Goal: Entertainment & Leisure: Browse casually

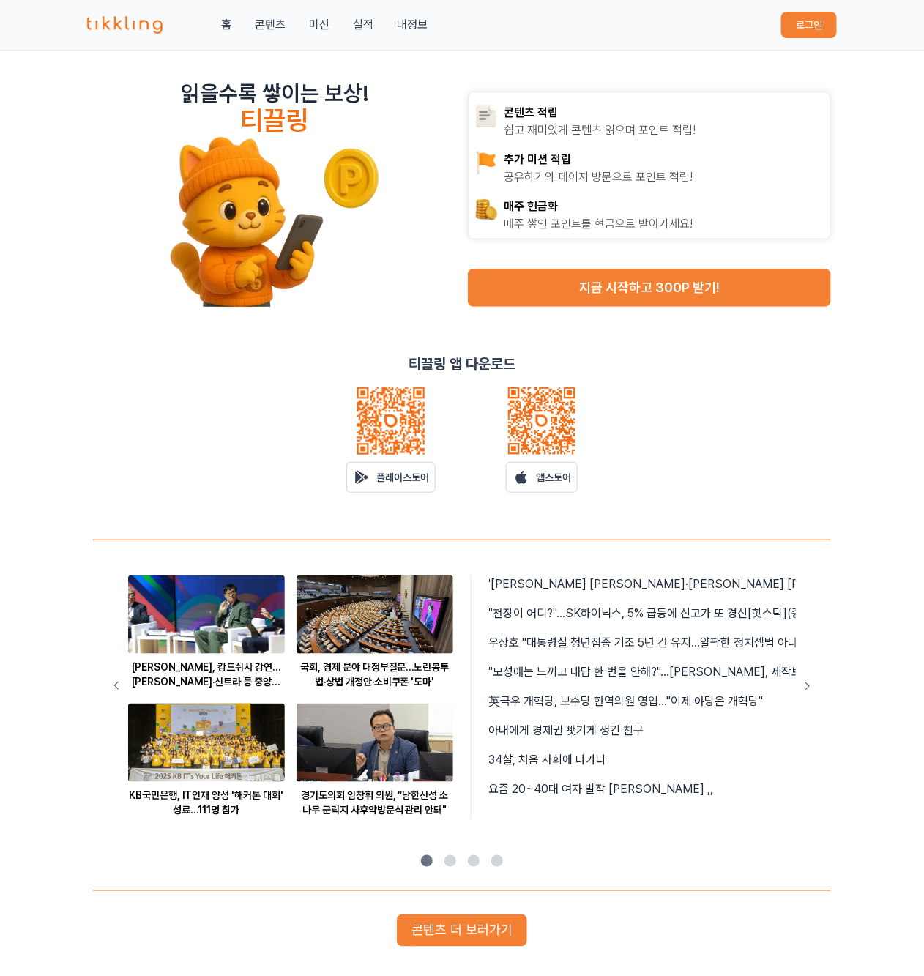
click at [819, 27] on button "로그인" at bounding box center [809, 25] width 56 height 26
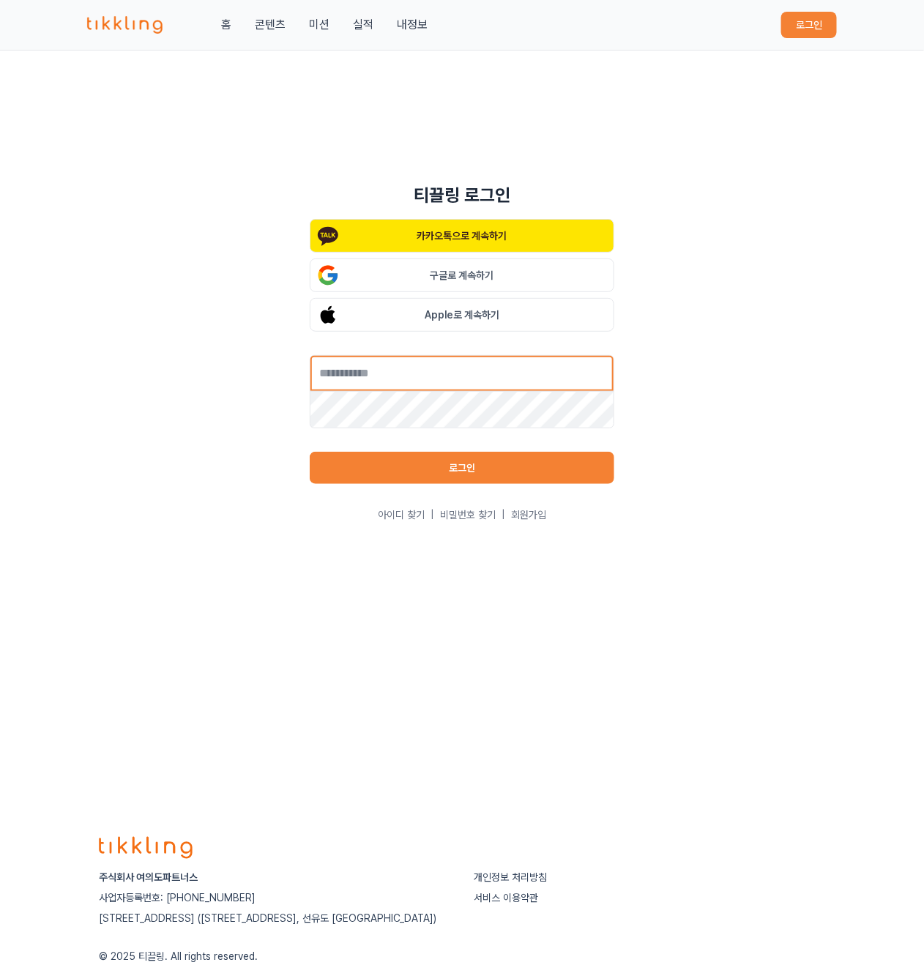
click at [460, 382] on input "text" at bounding box center [462, 373] width 305 height 37
type input "**********"
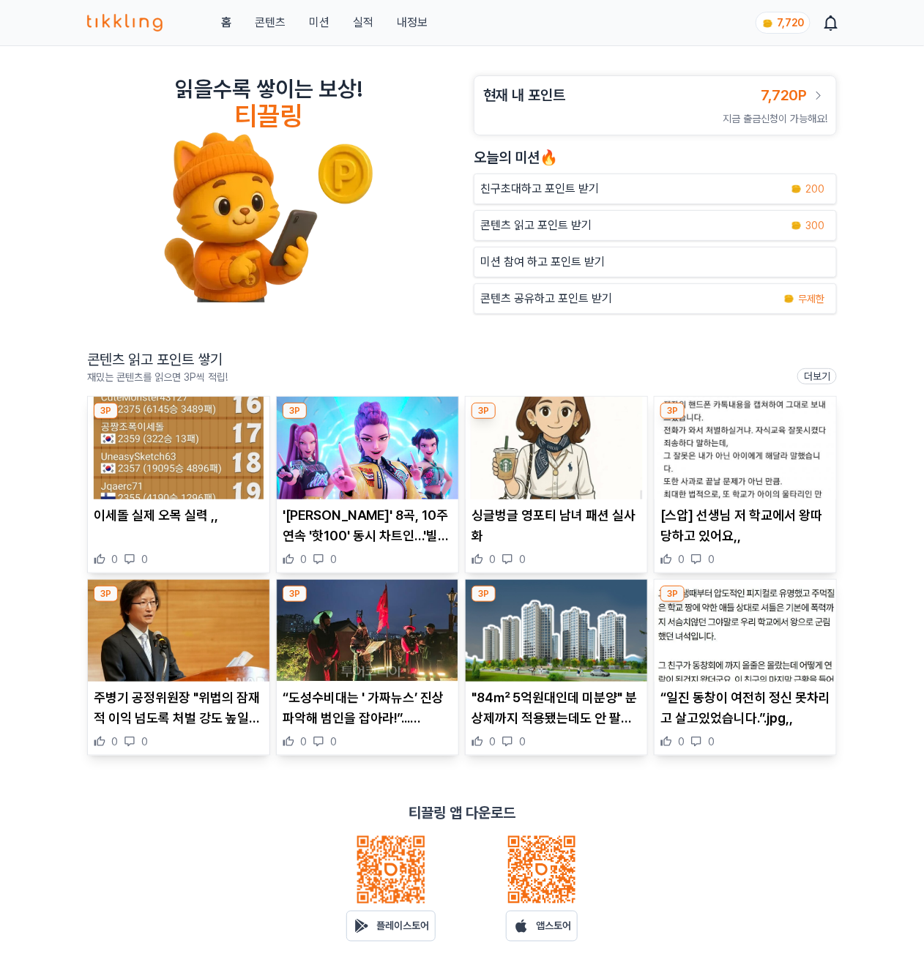
click at [202, 461] on img at bounding box center [179, 448] width 182 height 102
click at [187, 616] on img at bounding box center [179, 631] width 182 height 102
click at [403, 621] on img at bounding box center [368, 631] width 182 height 102
click at [584, 468] on img at bounding box center [557, 448] width 182 height 102
click at [745, 449] on img at bounding box center [745, 448] width 182 height 102
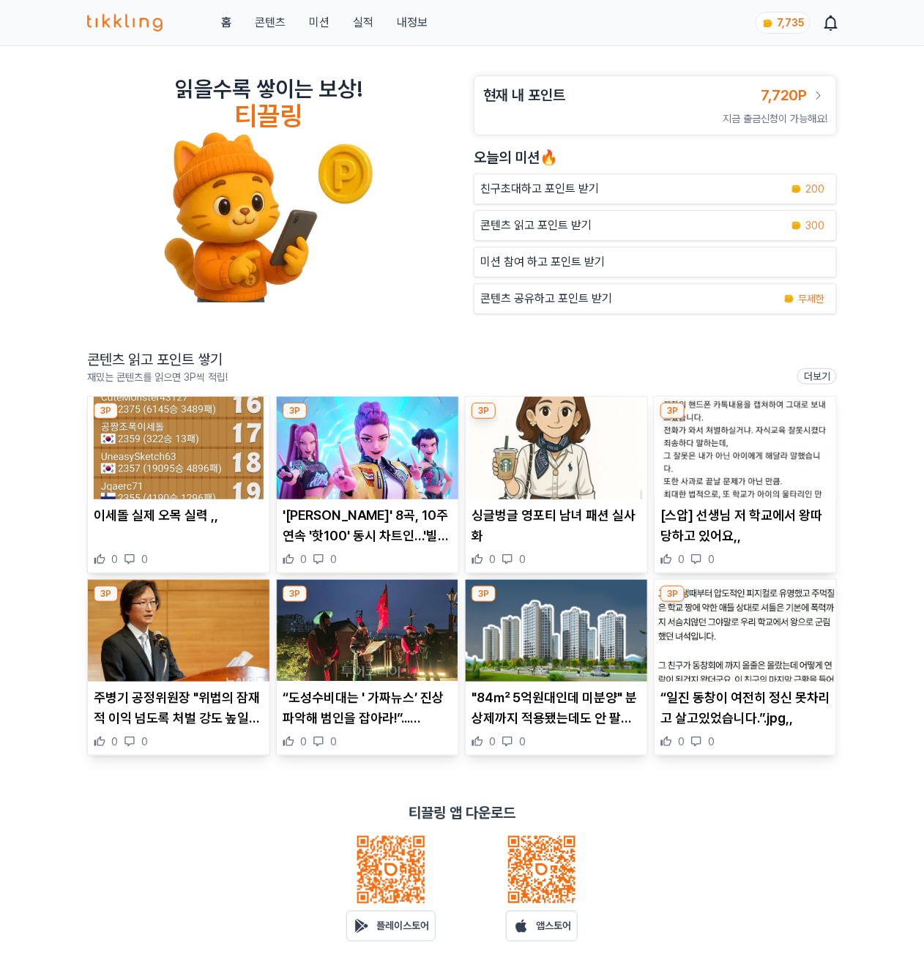
click at [732, 679] on img at bounding box center [745, 631] width 182 height 102
click at [343, 646] on img at bounding box center [368, 631] width 182 height 102
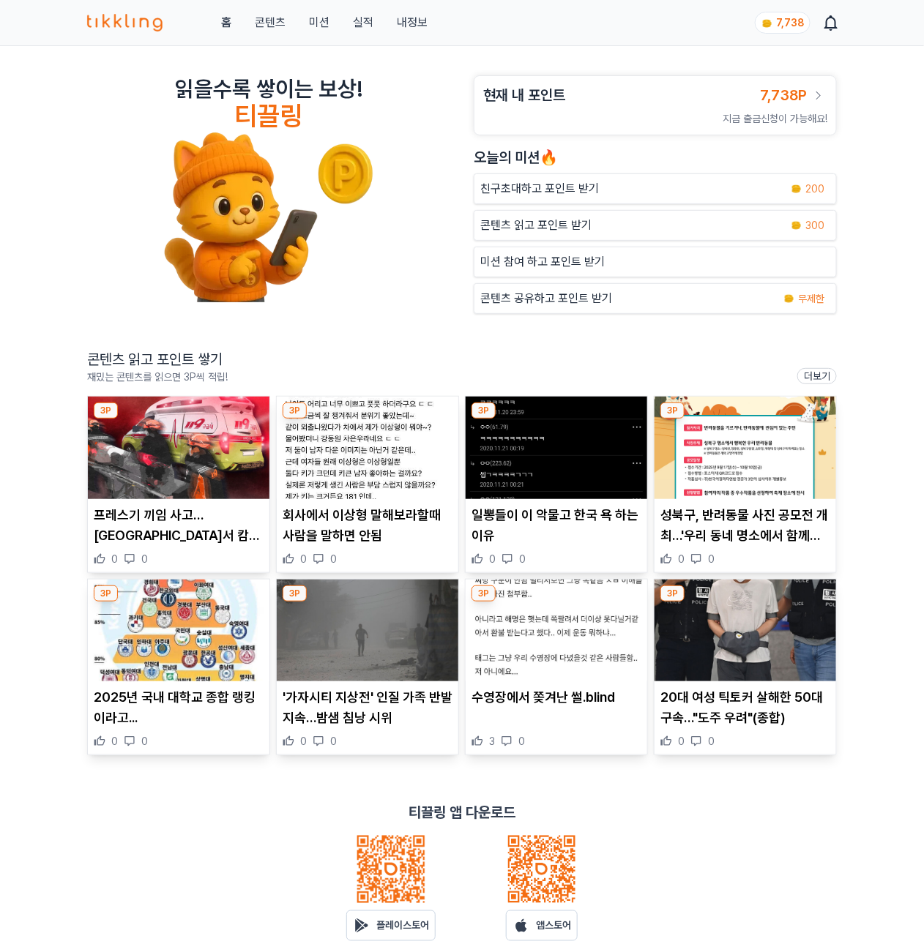
click at [182, 459] on img at bounding box center [179, 448] width 182 height 102
click at [748, 459] on img at bounding box center [745, 448] width 182 height 102
click at [783, 613] on img at bounding box center [745, 631] width 182 height 102
click at [910, 395] on div "읽을수록 쌓이는 보상! 티끌링 현재 내 포인트 7,738P 지금 출금신청이 가능해요! 오늘의 미션🔥 친구초대하고 포인트 받기 200 콘텐츠 읽…" at bounding box center [462, 520] width 924 height 948
click at [565, 461] on img at bounding box center [557, 448] width 182 height 102
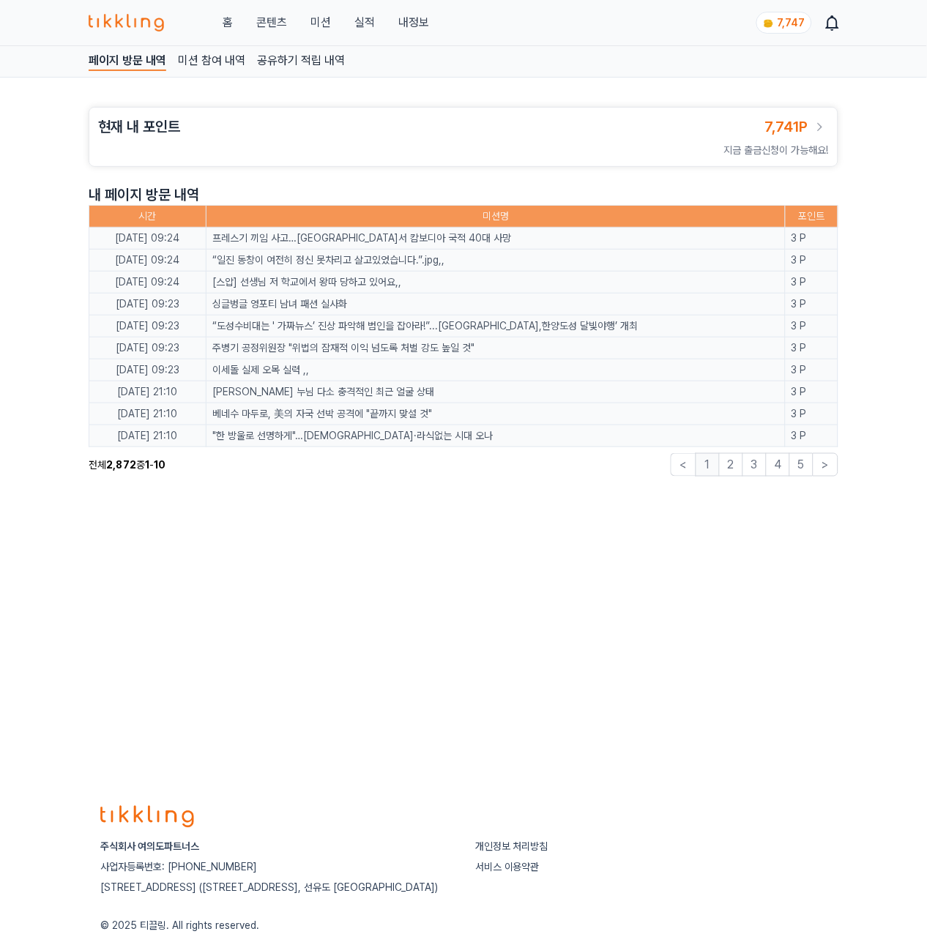
click at [376, 25] on div "홈 콘텐츠 미션 실적 내정보" at bounding box center [259, 23] width 340 height 18
click at [350, 21] on div "홈 콘텐츠 미션 실적 내정보" at bounding box center [259, 23] width 340 height 18
click at [366, 21] on link "실적" at bounding box center [364, 23] width 20 height 18
click at [214, 18] on div "홈 콘텐츠 미션 실적 내정보" at bounding box center [259, 23] width 340 height 18
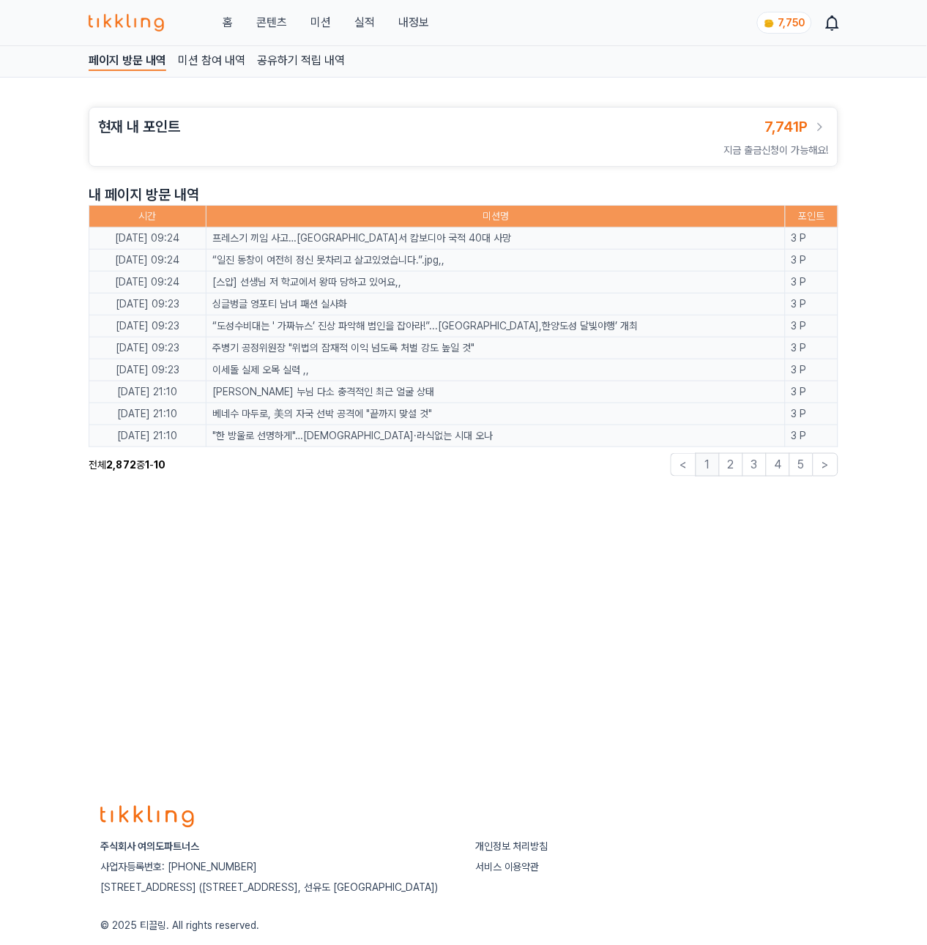
click at [225, 18] on link "홈" at bounding box center [228, 23] width 10 height 18
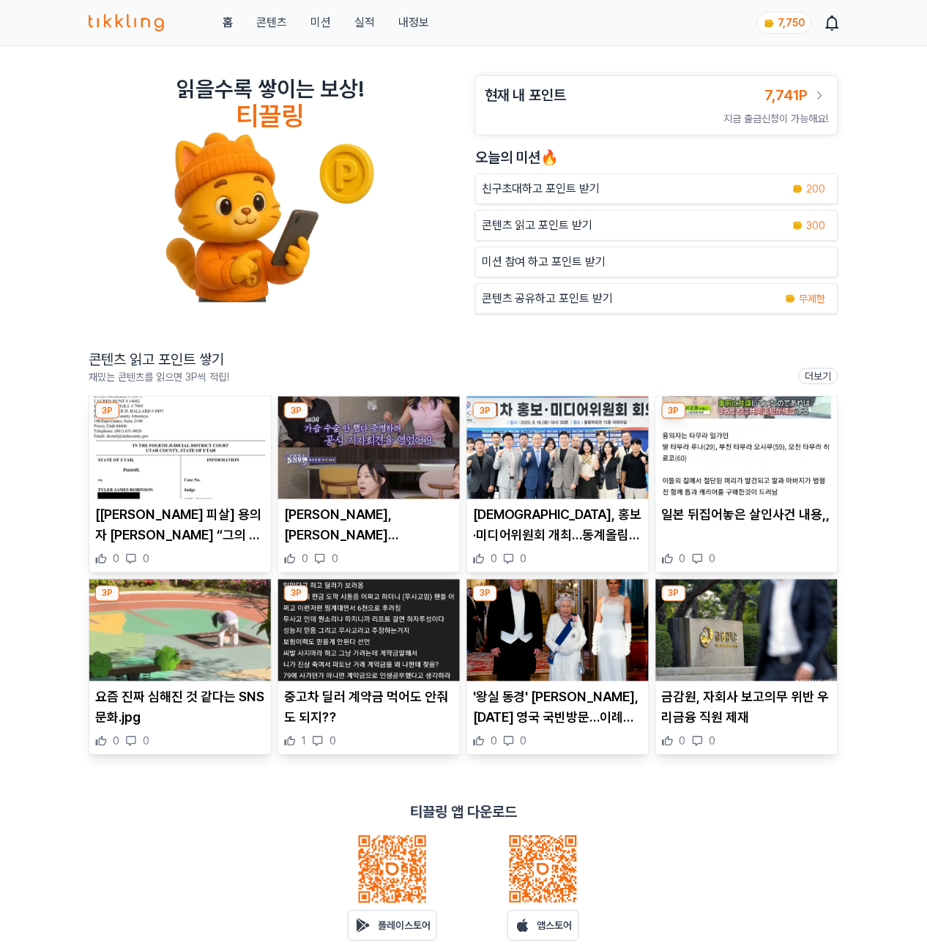
click at [359, 19] on link "실적" at bounding box center [364, 23] width 20 height 18
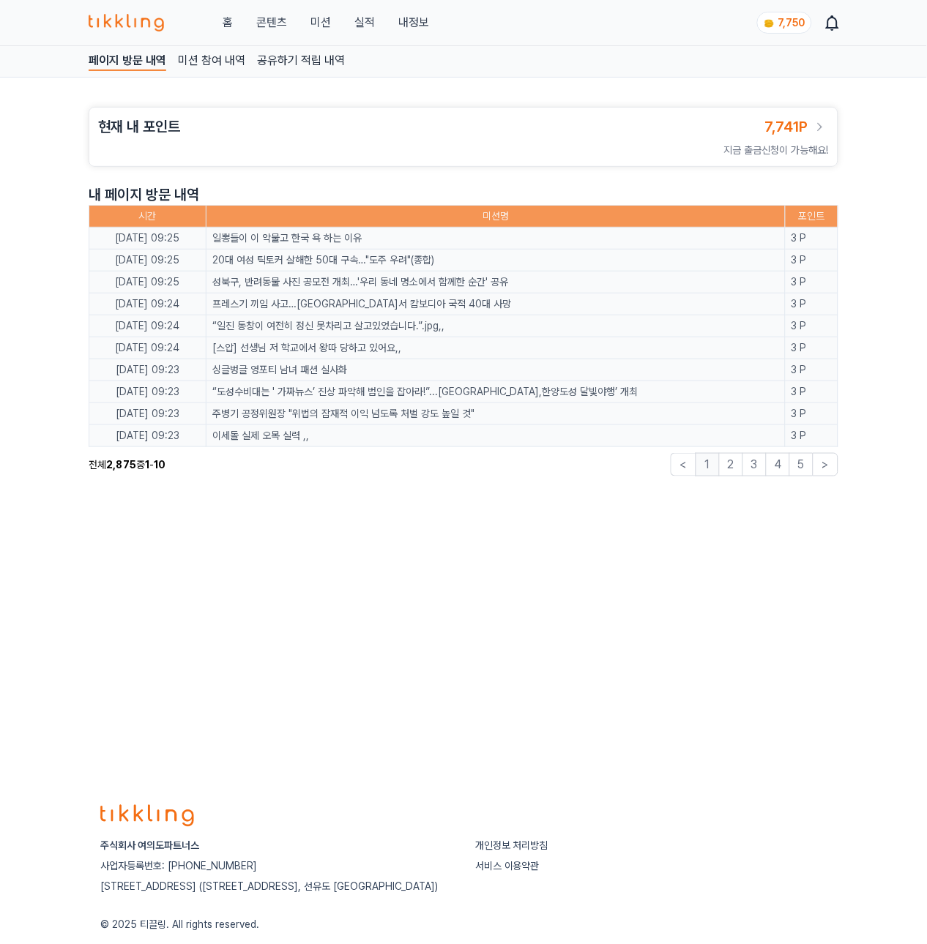
click at [234, 21] on div "홈 콘텐츠 미션 실적 내정보" at bounding box center [259, 23] width 340 height 18
click at [214, 27] on div "홈 콘텐츠 미션 실적 내정보" at bounding box center [259, 23] width 340 height 18
click at [219, 26] on div "홈 콘텐츠 미션 실적 내정보" at bounding box center [259, 23] width 340 height 18
click at [226, 19] on link "홈" at bounding box center [228, 23] width 10 height 18
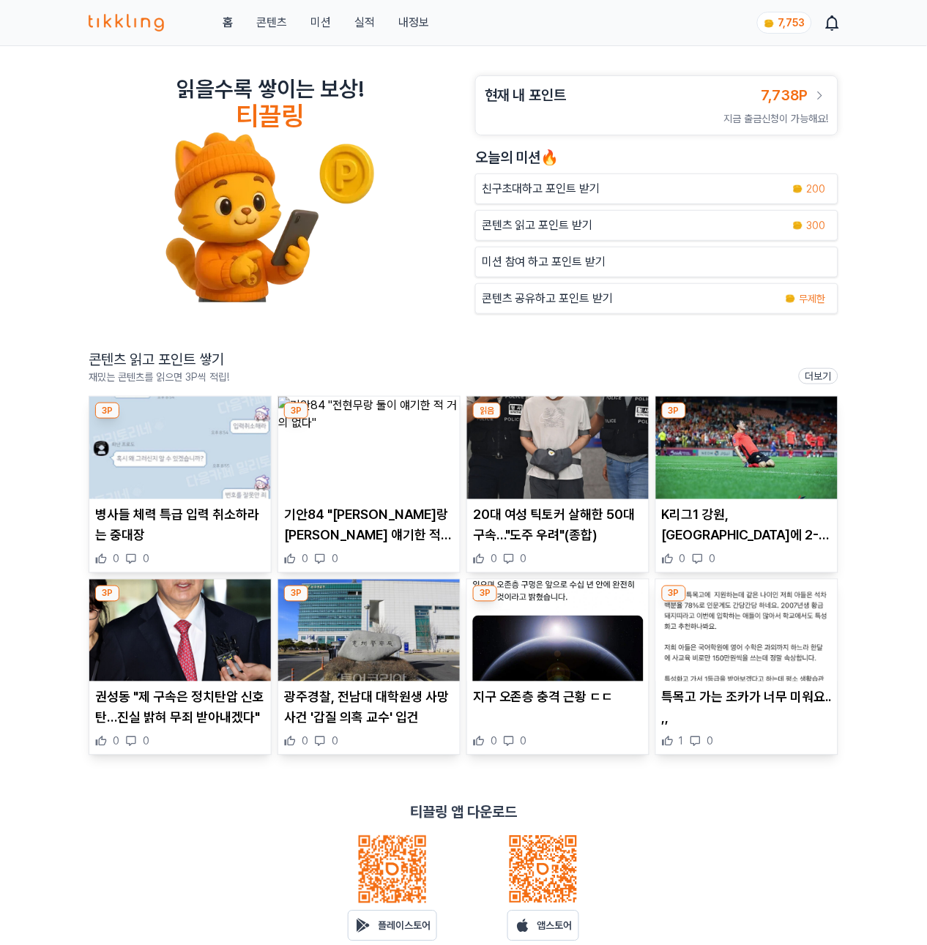
click at [364, 458] on img at bounding box center [369, 448] width 182 height 102
click at [575, 499] on img at bounding box center [558, 448] width 182 height 102
click at [739, 472] on img at bounding box center [747, 448] width 182 height 102
click at [168, 643] on img at bounding box center [180, 631] width 182 height 102
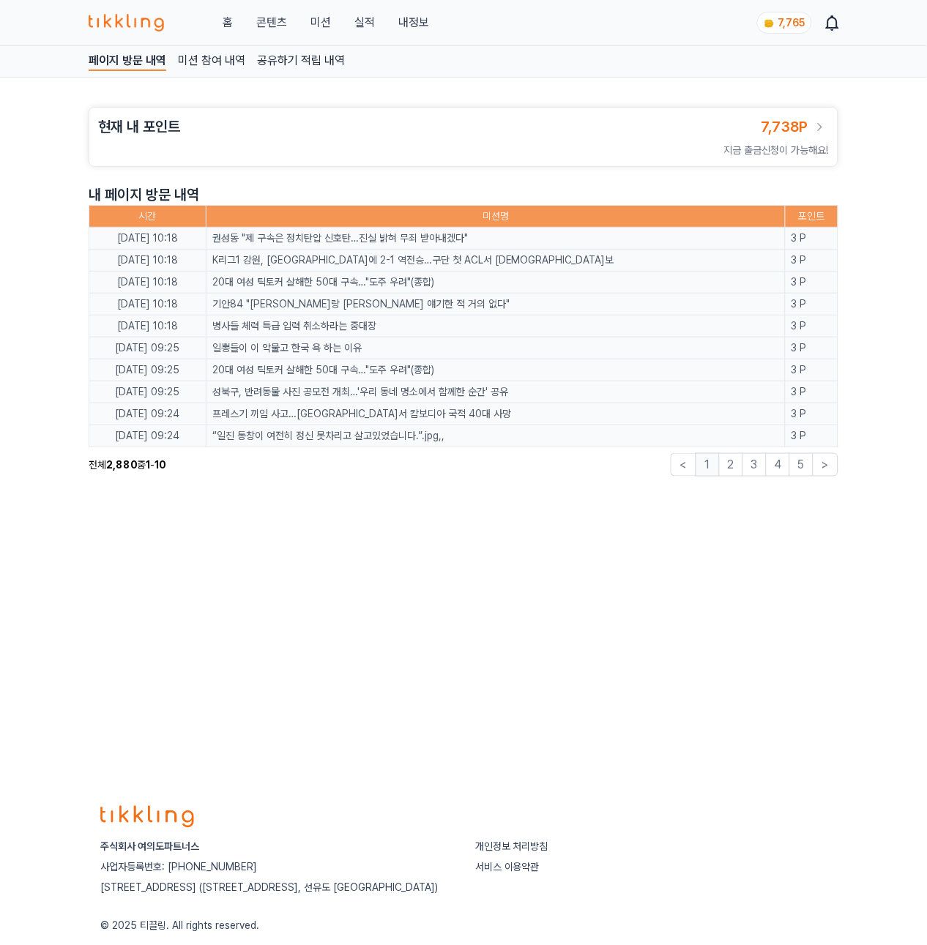
click at [283, 18] on link "콘텐츠" at bounding box center [271, 23] width 31 height 18
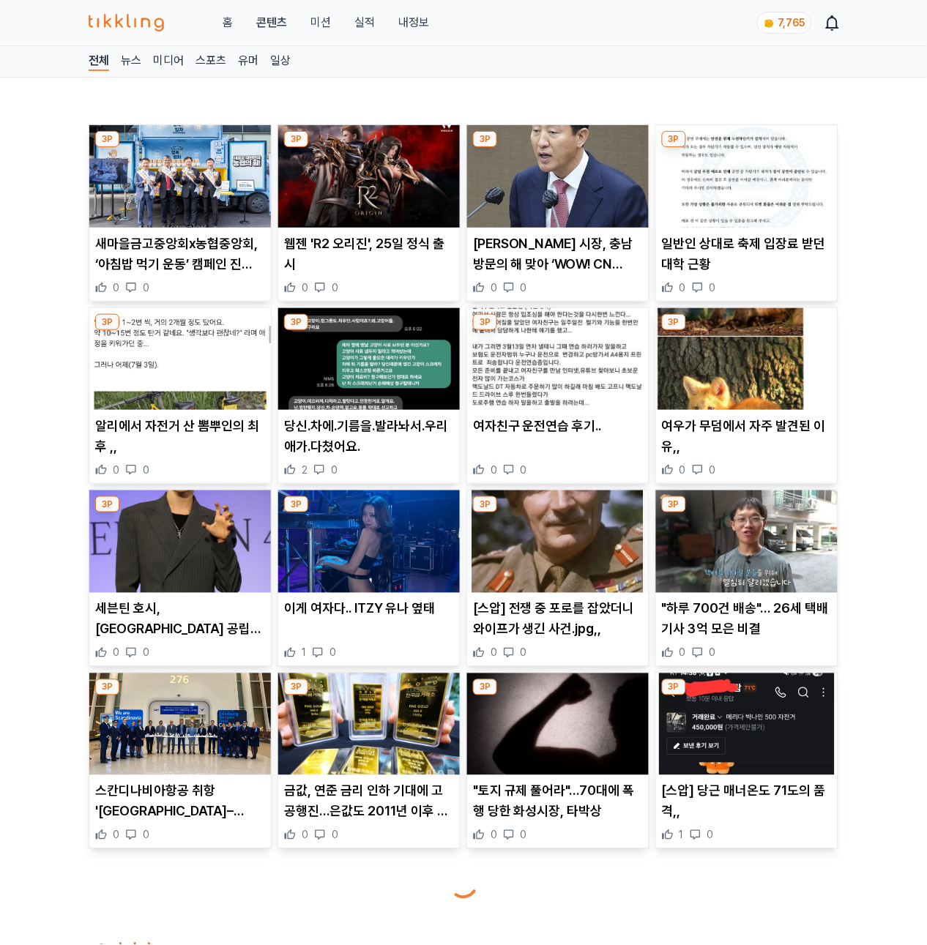
click at [151, 205] on img at bounding box center [180, 176] width 182 height 102
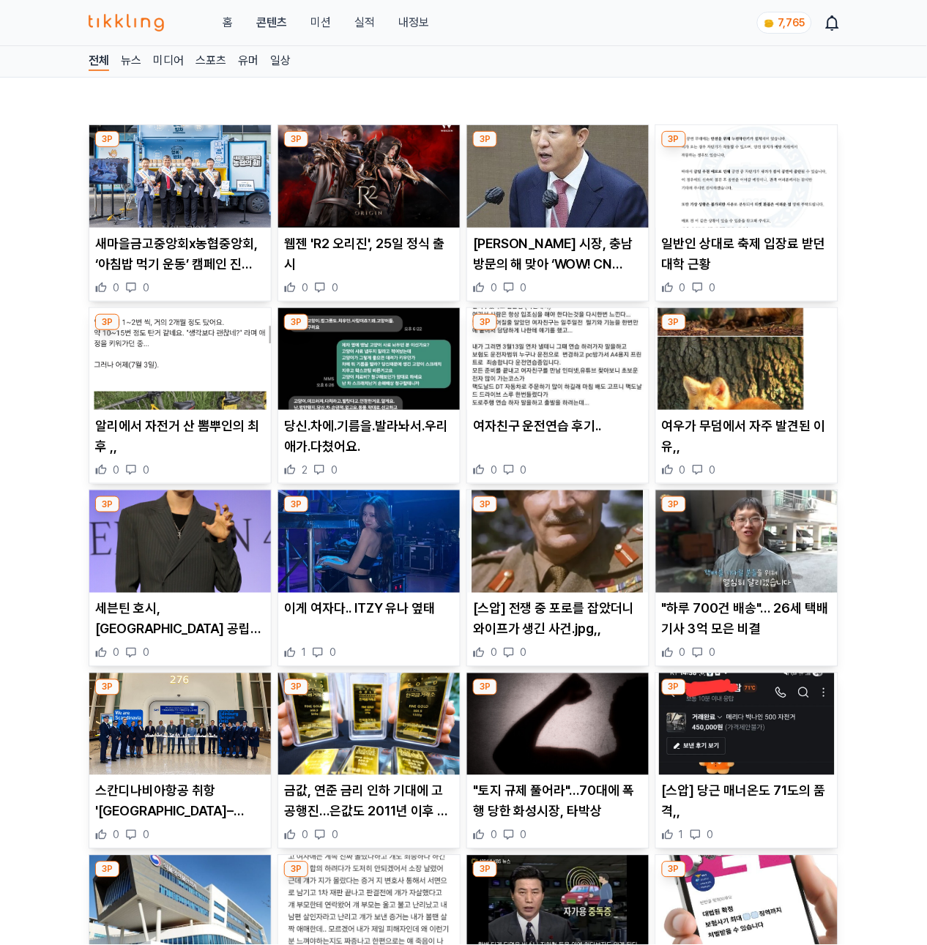
click at [369, 165] on img at bounding box center [369, 176] width 182 height 102
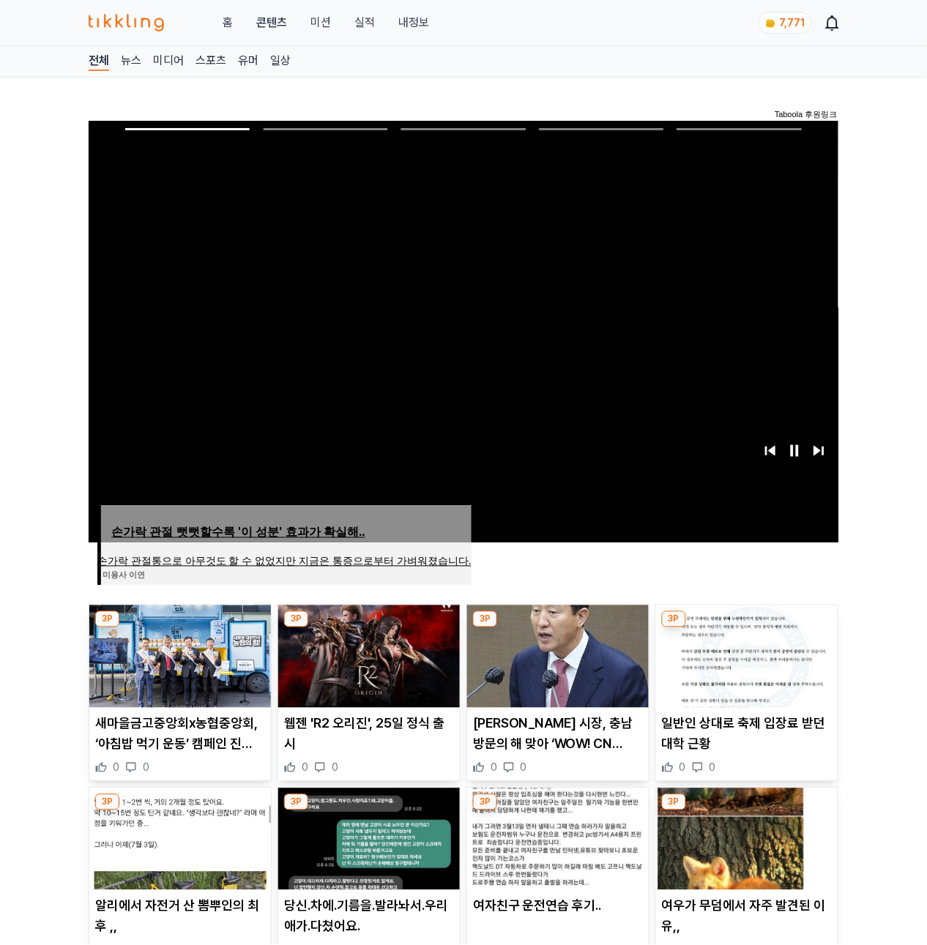
click at [735, 183] on span "Image for Taboola Advertising Unit" at bounding box center [463, 332] width 757 height 426
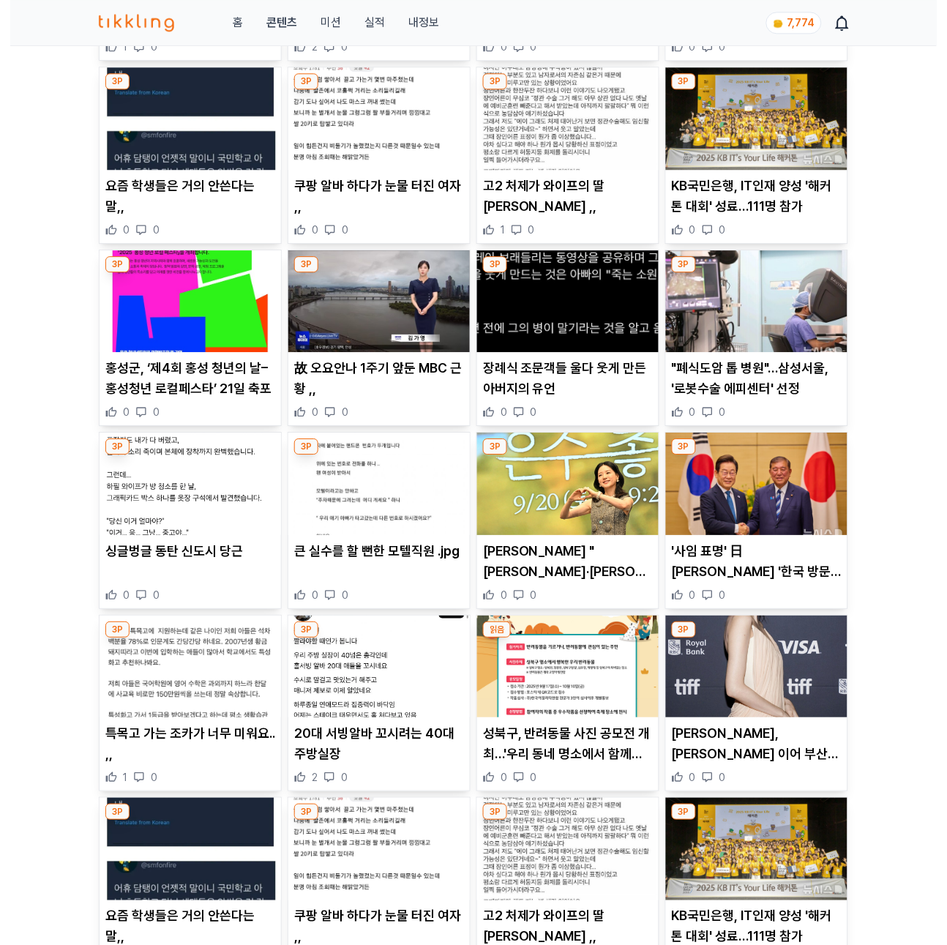
scroll to position [1340, 0]
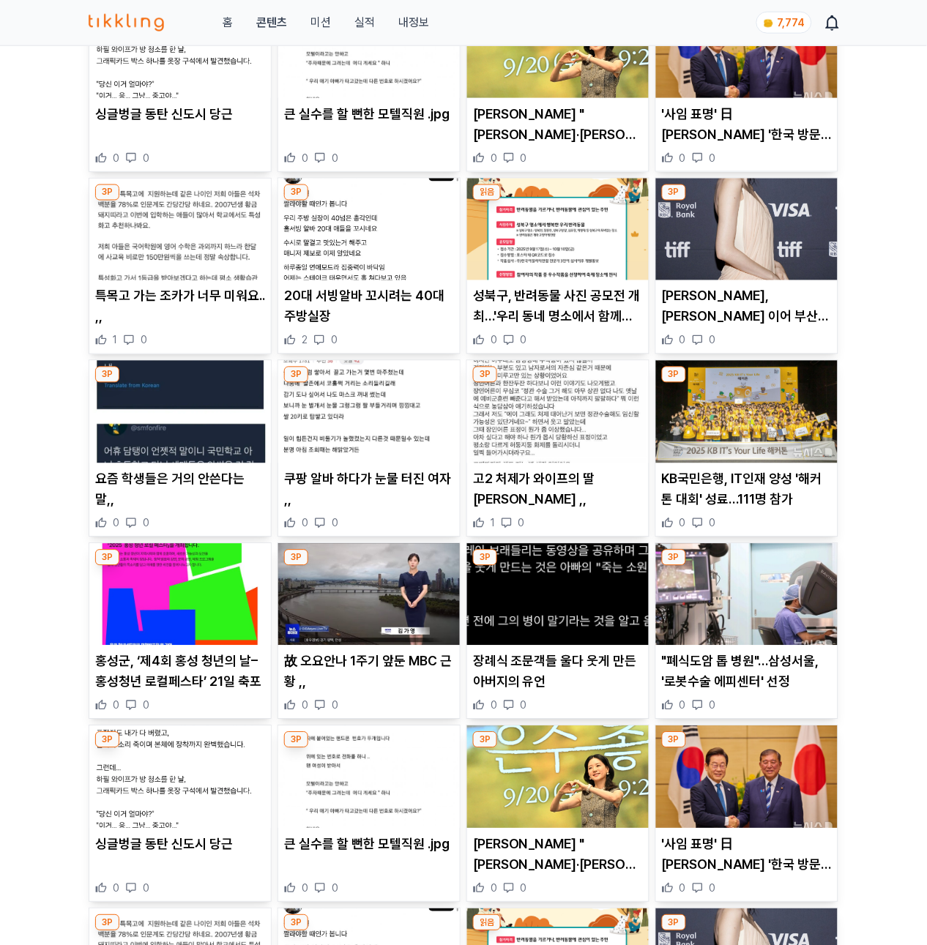
click at [217, 771] on img at bounding box center [180, 777] width 182 height 102
click at [371, 21] on link "실적" at bounding box center [364, 23] width 20 height 18
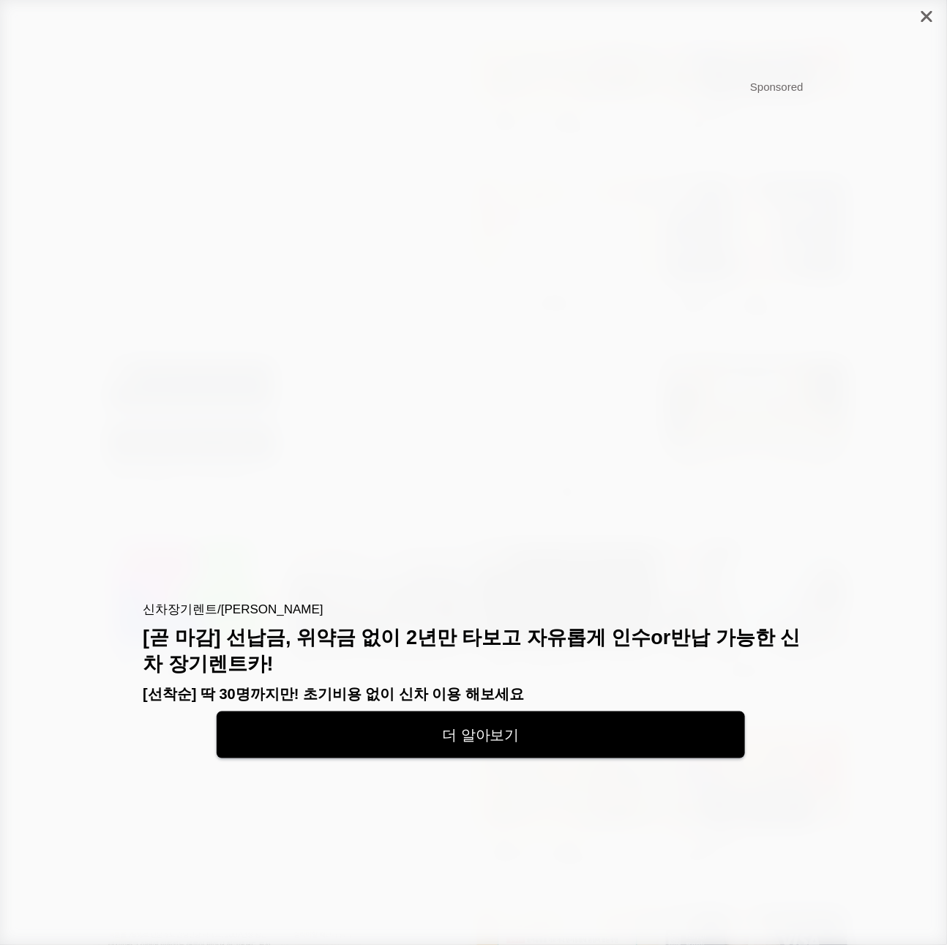
click at [925, 16] on icon "close" at bounding box center [927, 16] width 11 height 11
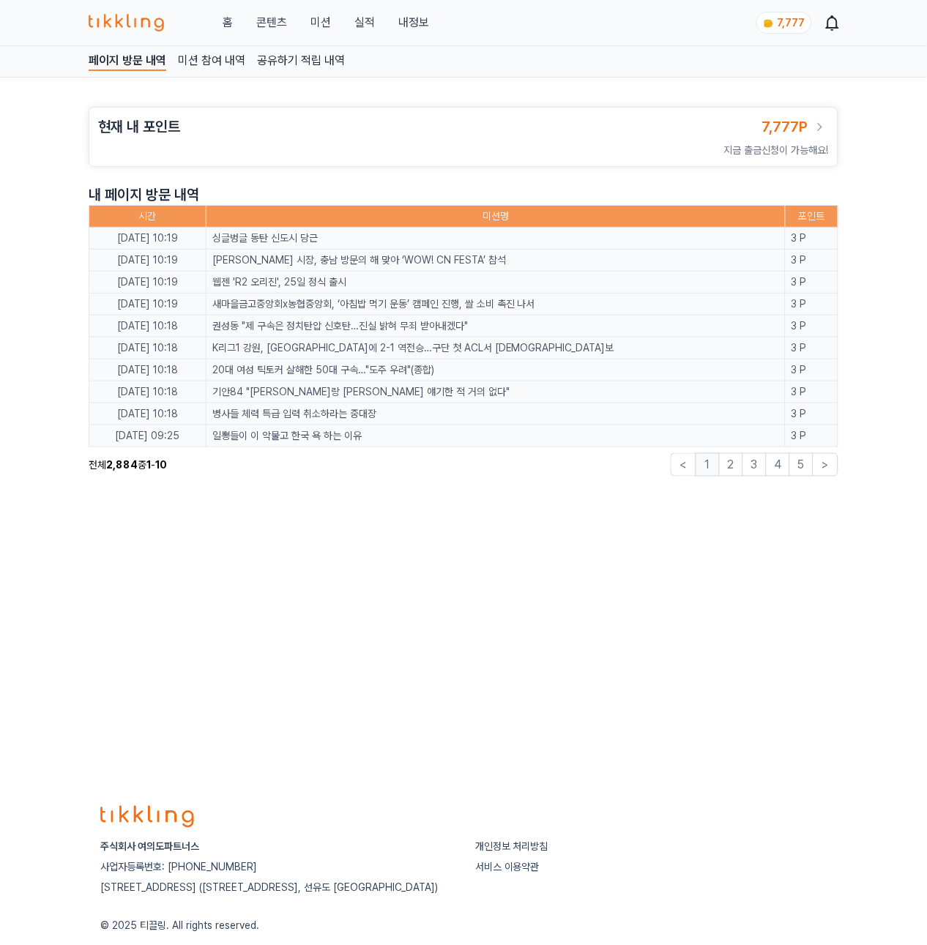
click at [224, 26] on link "홈" at bounding box center [228, 23] width 10 height 18
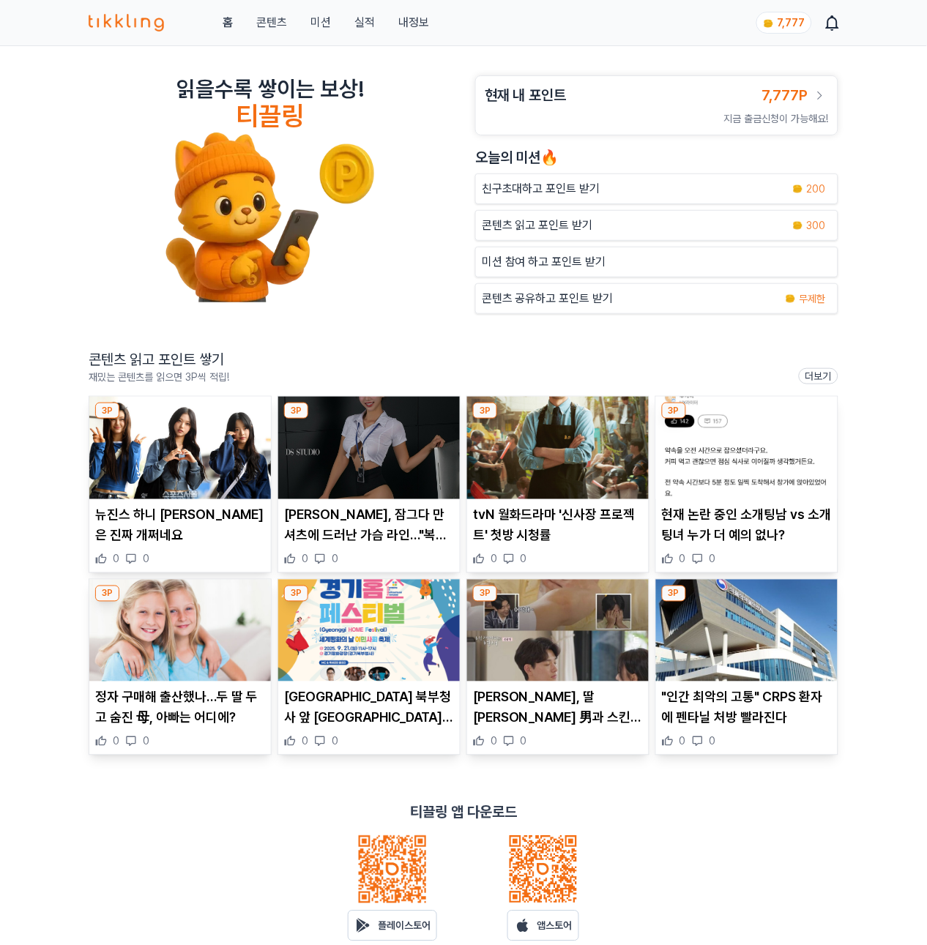
click at [193, 474] on img at bounding box center [180, 448] width 182 height 102
click at [274, 20] on link "콘텐츠" at bounding box center [271, 23] width 31 height 18
